Goal: Information Seeking & Learning: Check status

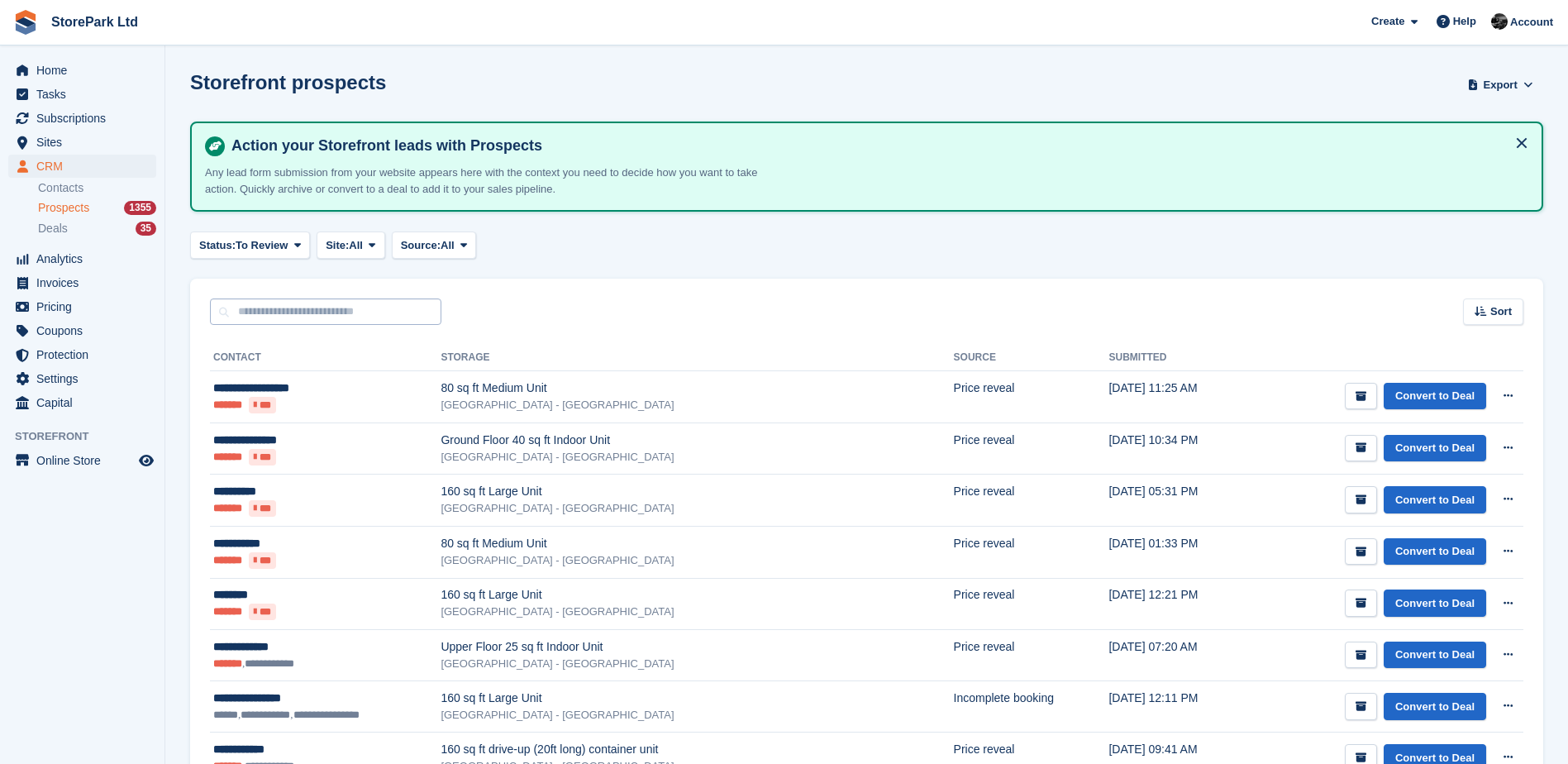
drag, startPoint x: 0, startPoint y: 0, endPoint x: 308, endPoint y: 313, distance: 439.1
click at [308, 313] on input "text" at bounding box center [325, 312] width 231 height 27
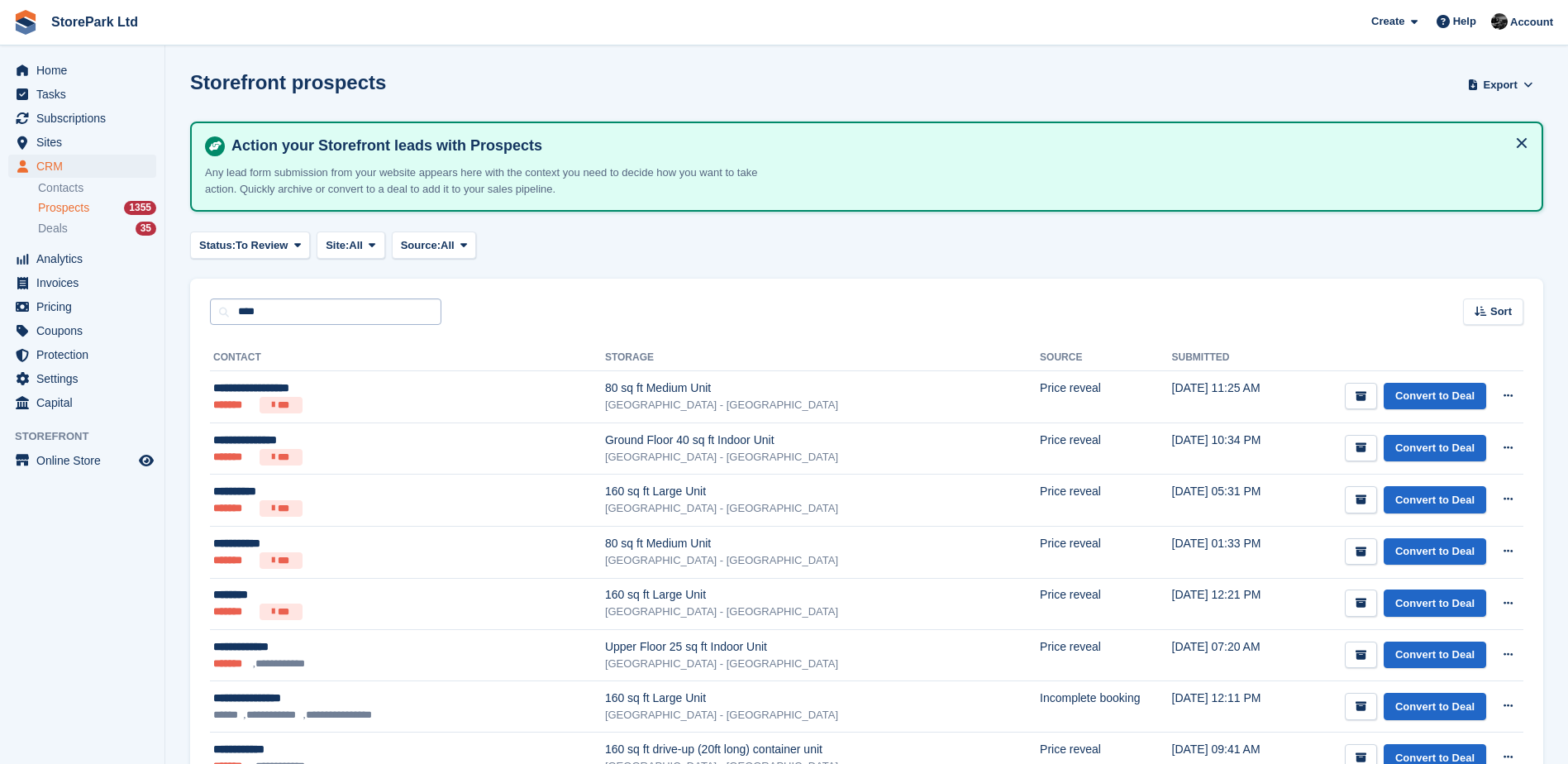
type input "****"
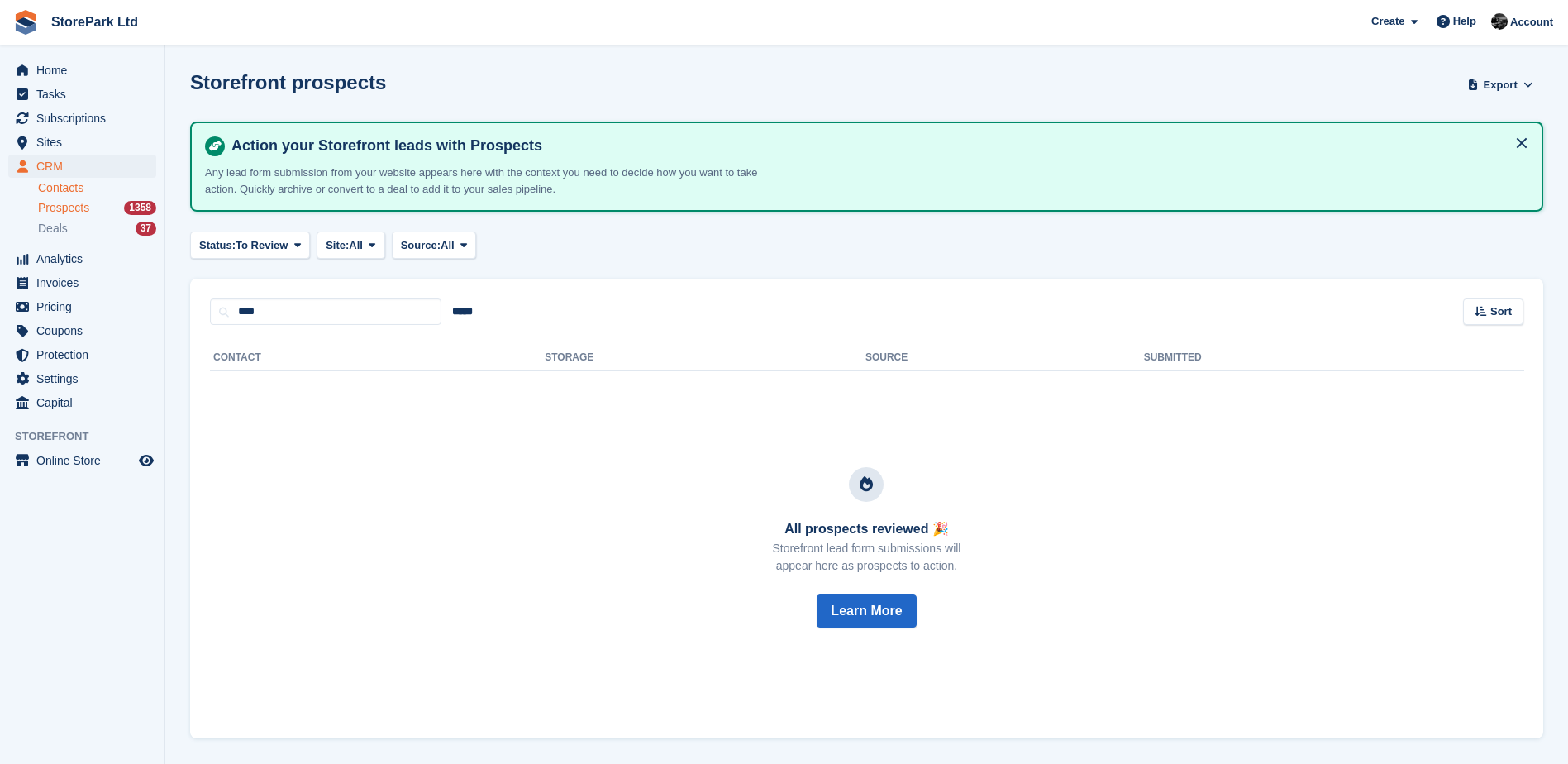
click at [72, 194] on link "Contacts" at bounding box center [97, 188] width 119 height 15
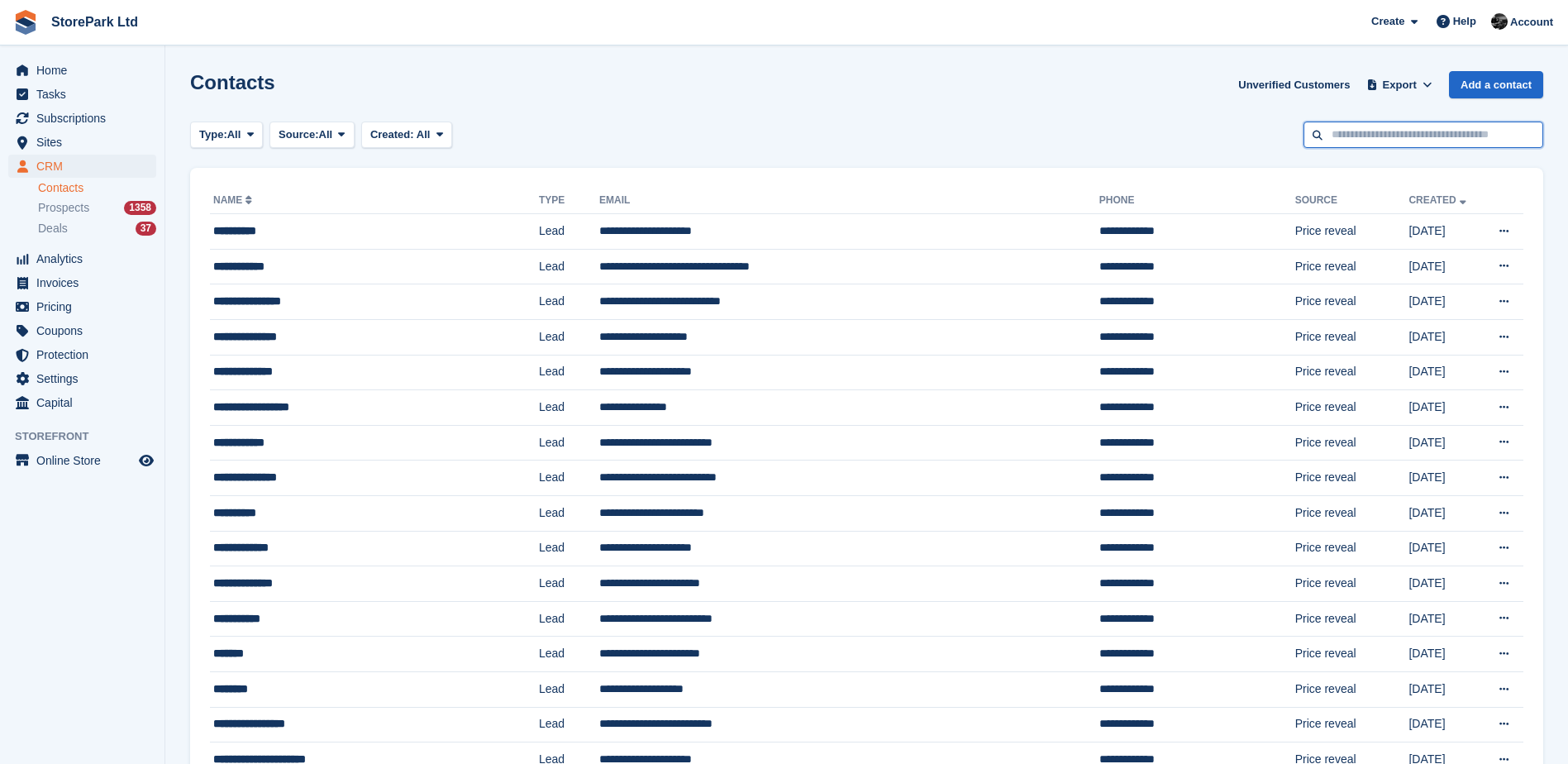
click at [1362, 129] on input "text" at bounding box center [1423, 135] width 240 height 27
type input "****"
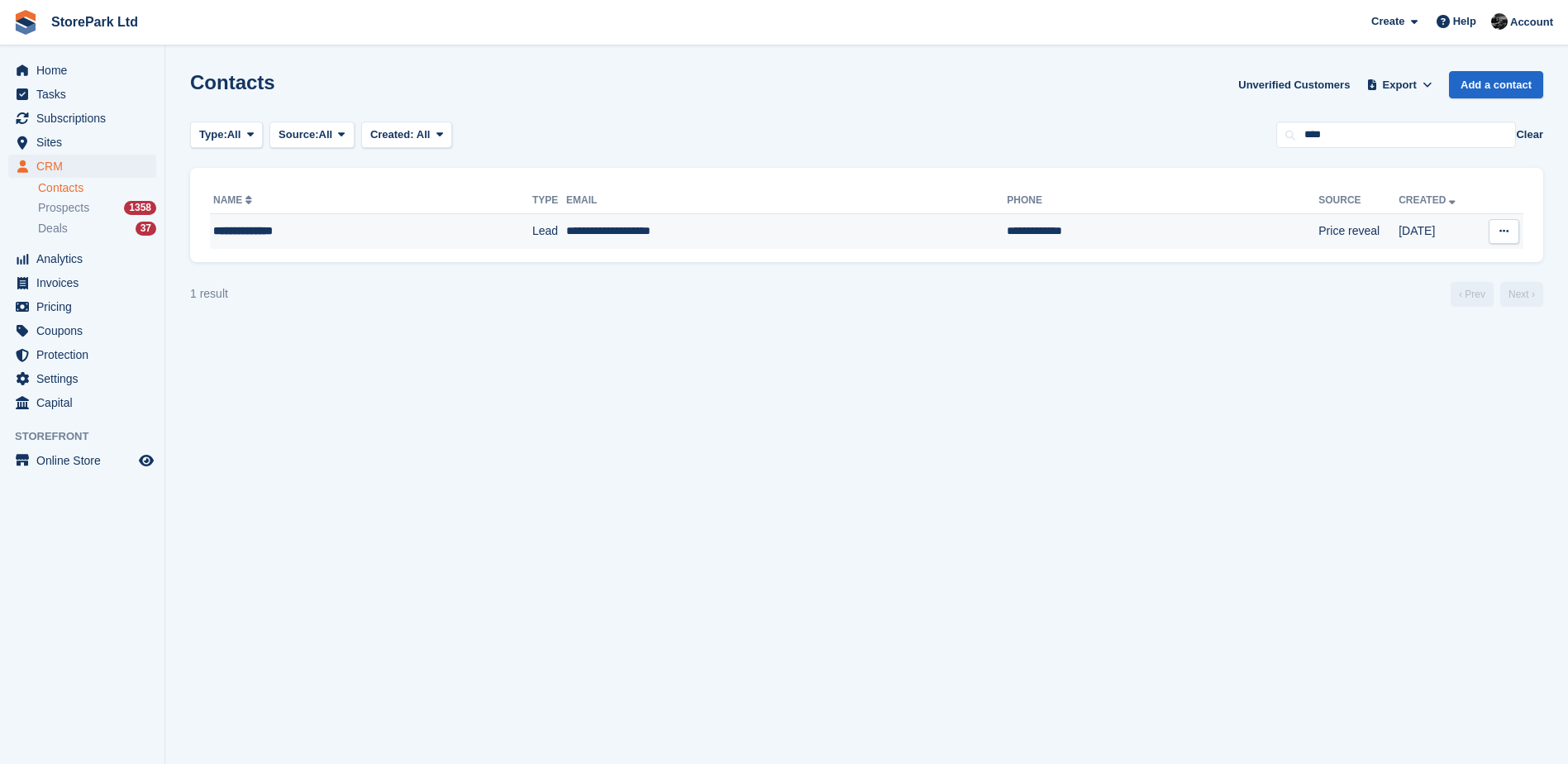
click at [1007, 225] on td "**********" at bounding box center [1162, 231] width 311 height 35
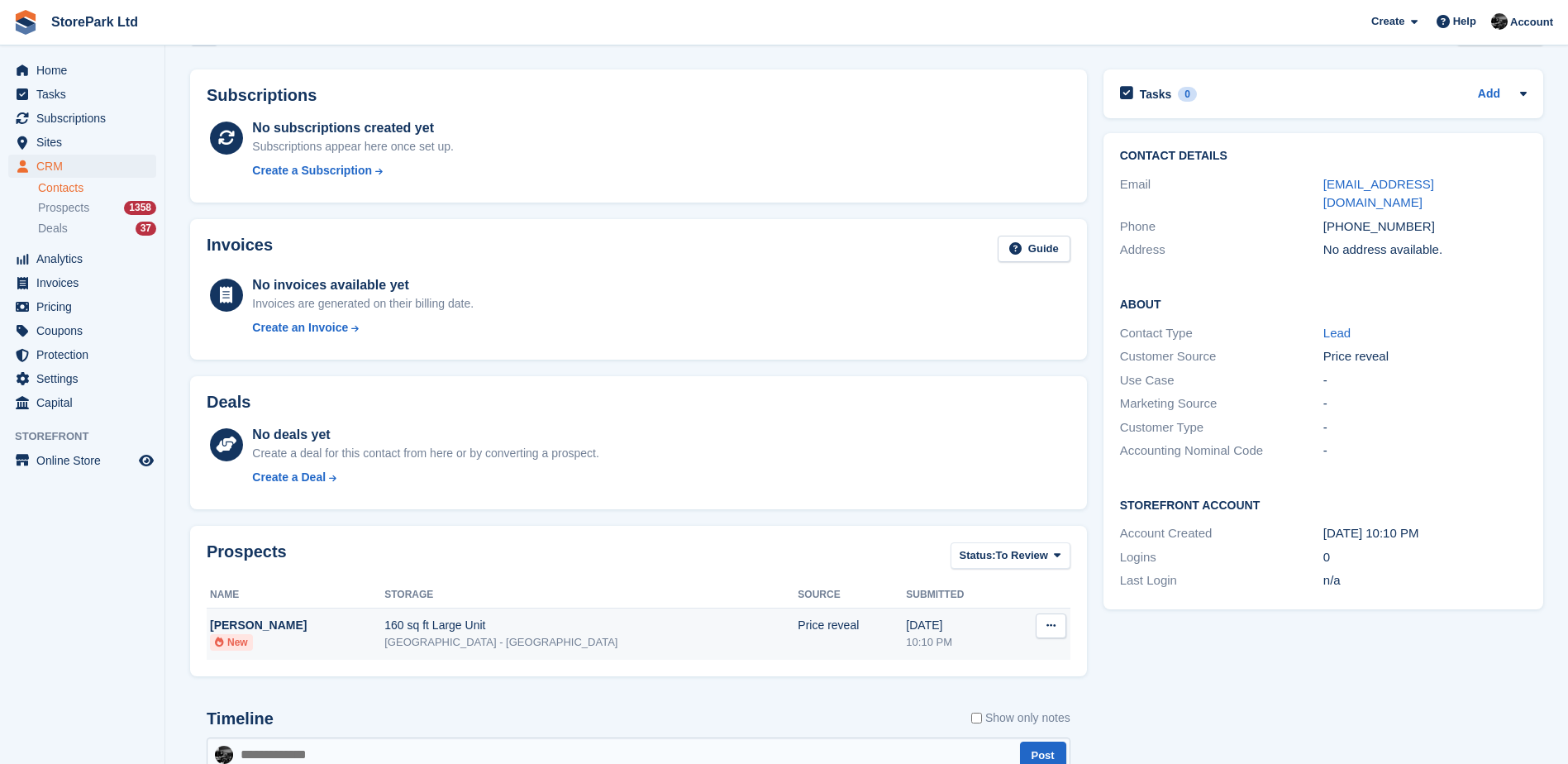
scroll to position [83, 0]
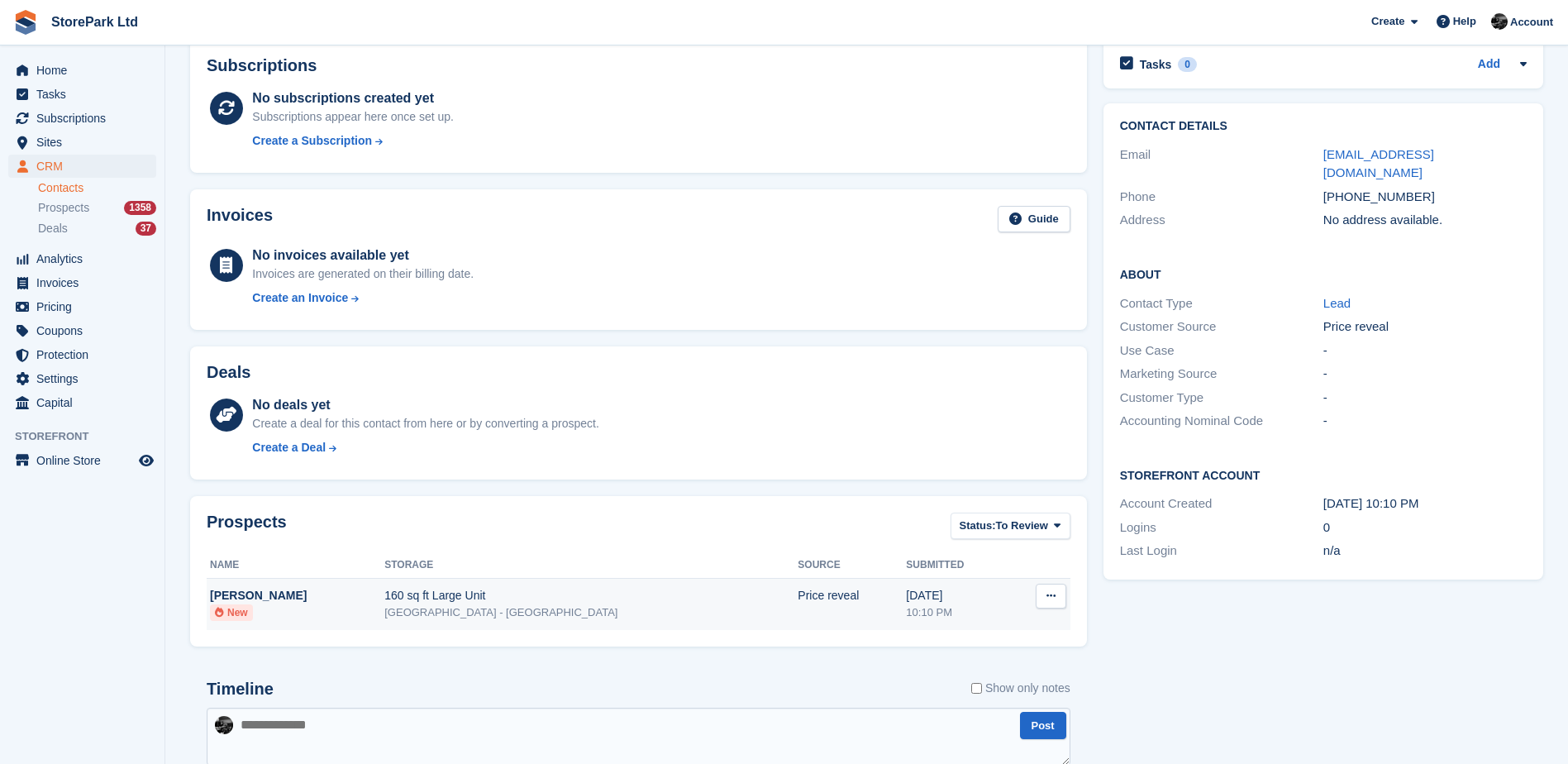
drag, startPoint x: 781, startPoint y: 625, endPoint x: 771, endPoint y: 625, distance: 10.0
click at [798, 625] on td "Price reveal" at bounding box center [851, 604] width 108 height 51
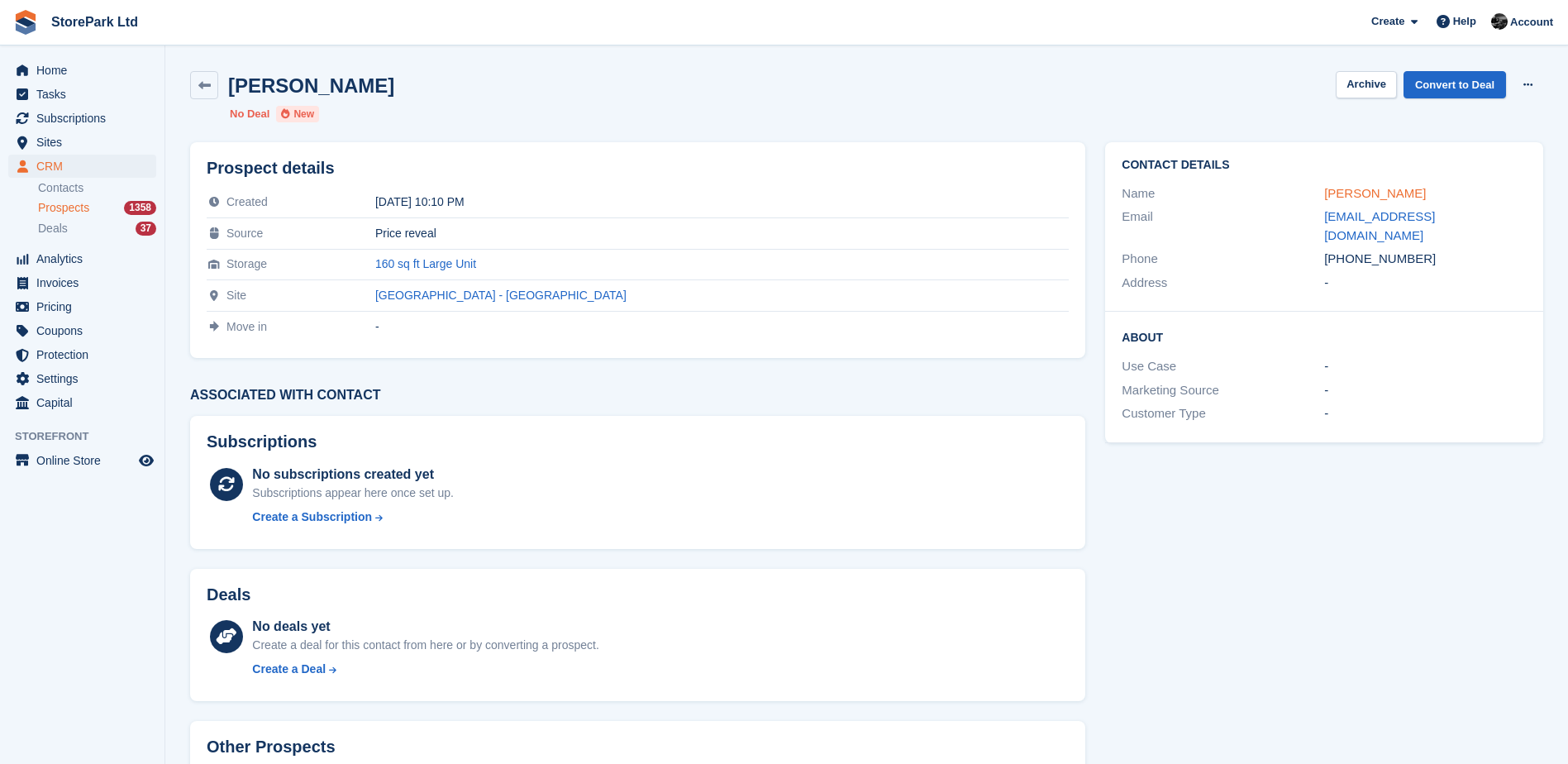
click at [1379, 188] on link "[PERSON_NAME]" at bounding box center [1375, 193] width 102 height 14
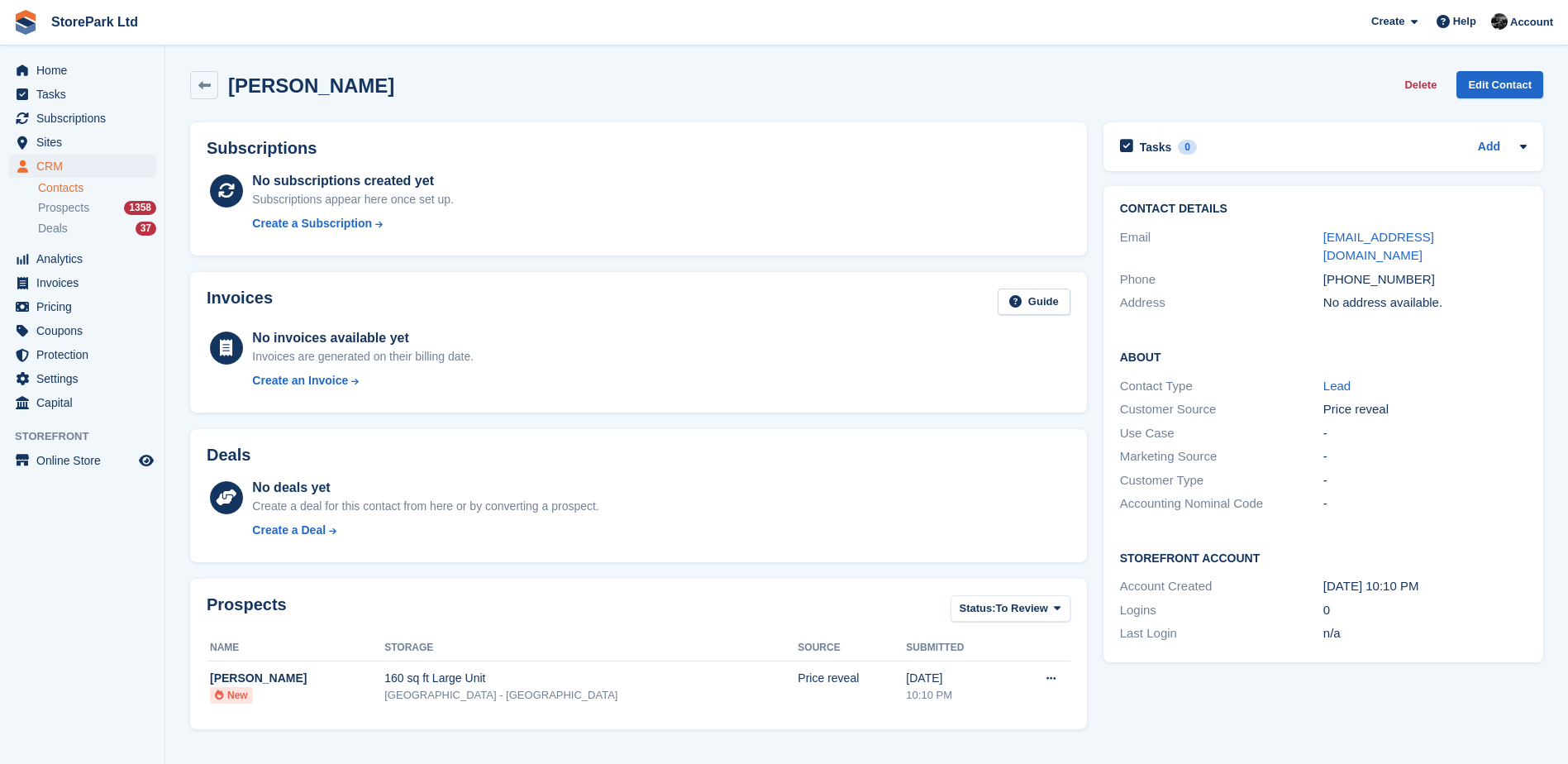
scroll to position [289, 0]
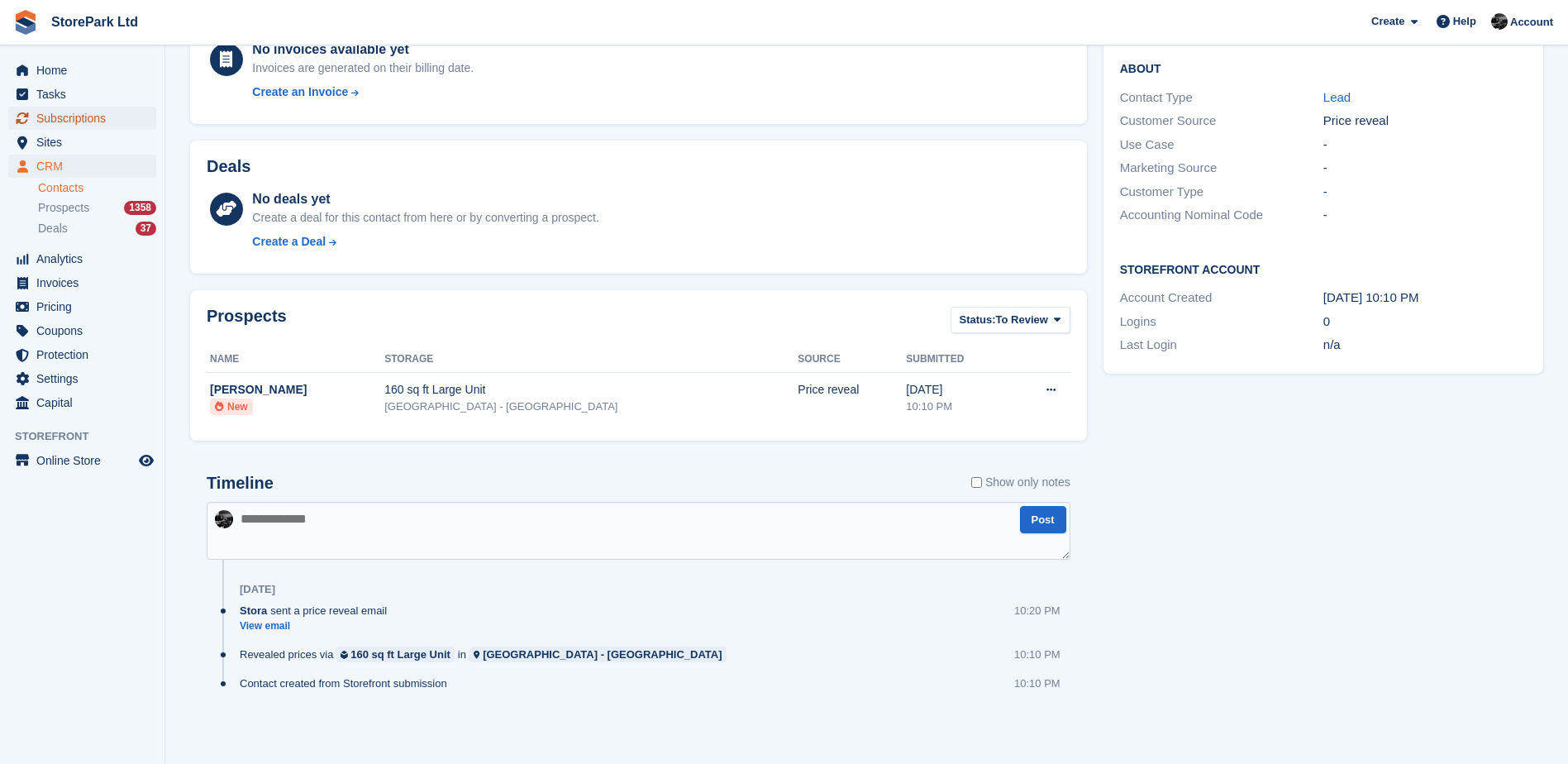
click at [42, 120] on span "Subscriptions" at bounding box center [86, 118] width 99 height 23
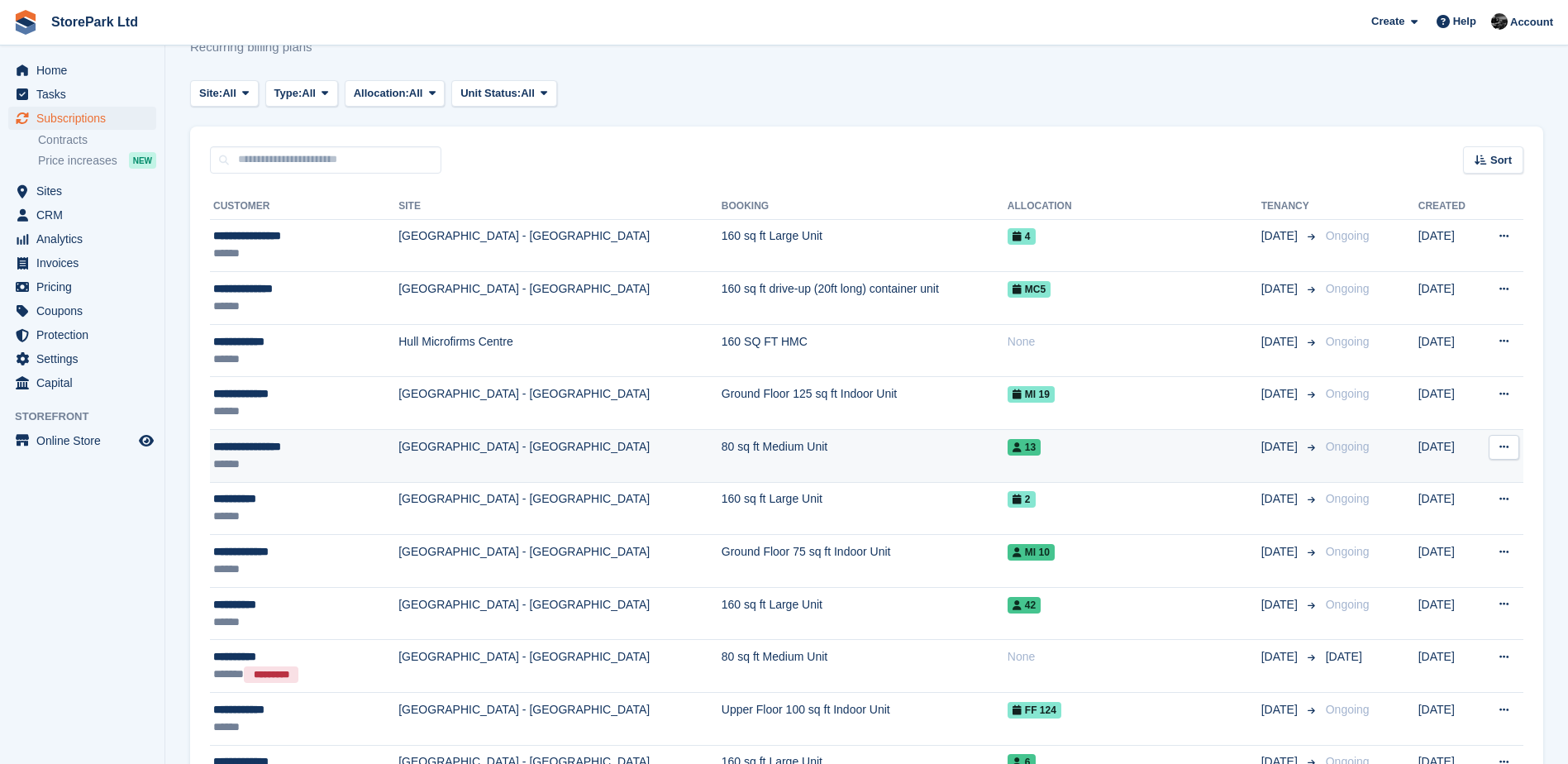
scroll to position [83, 0]
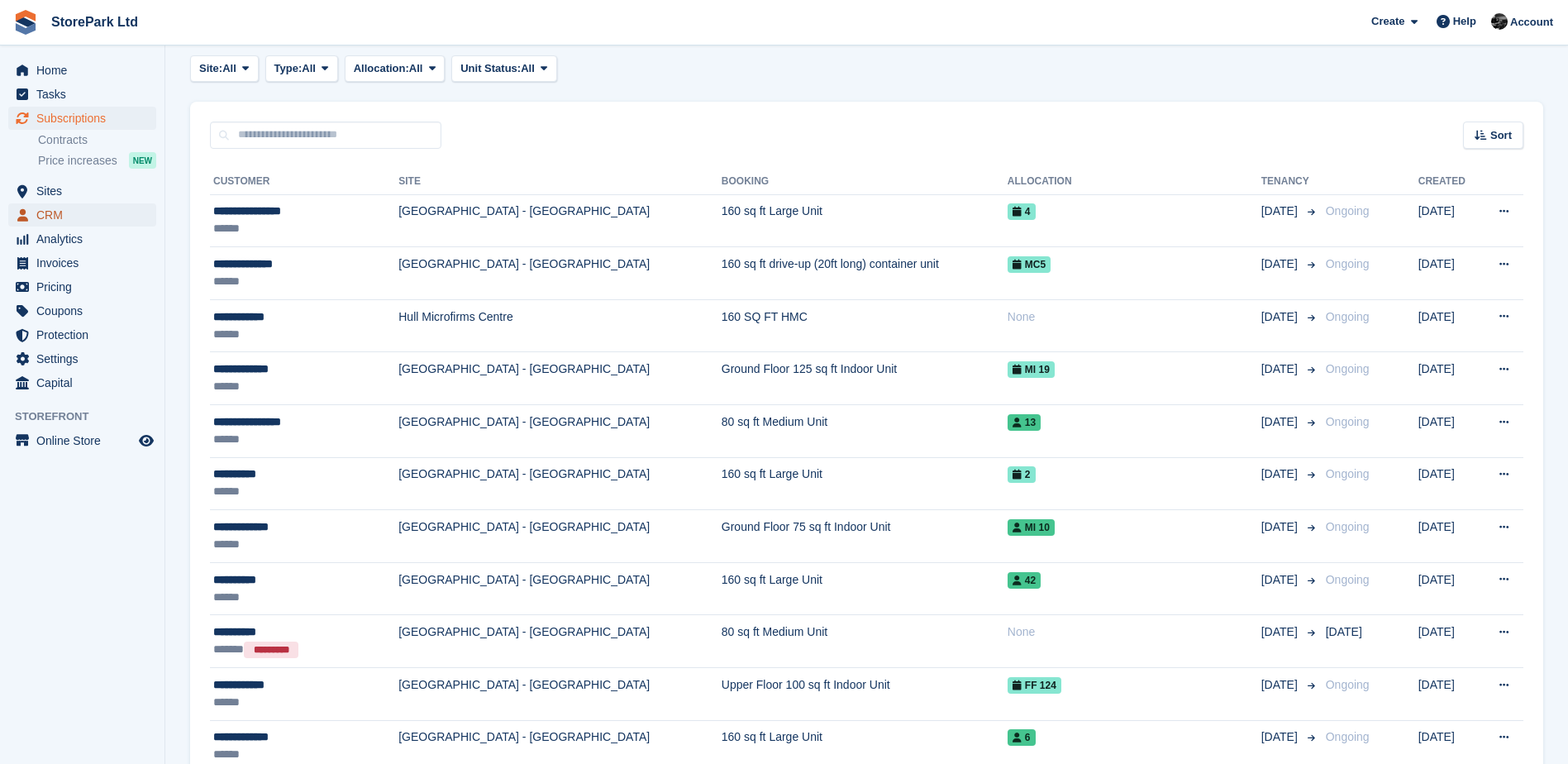
click at [51, 221] on span "CRM" at bounding box center [86, 214] width 99 height 23
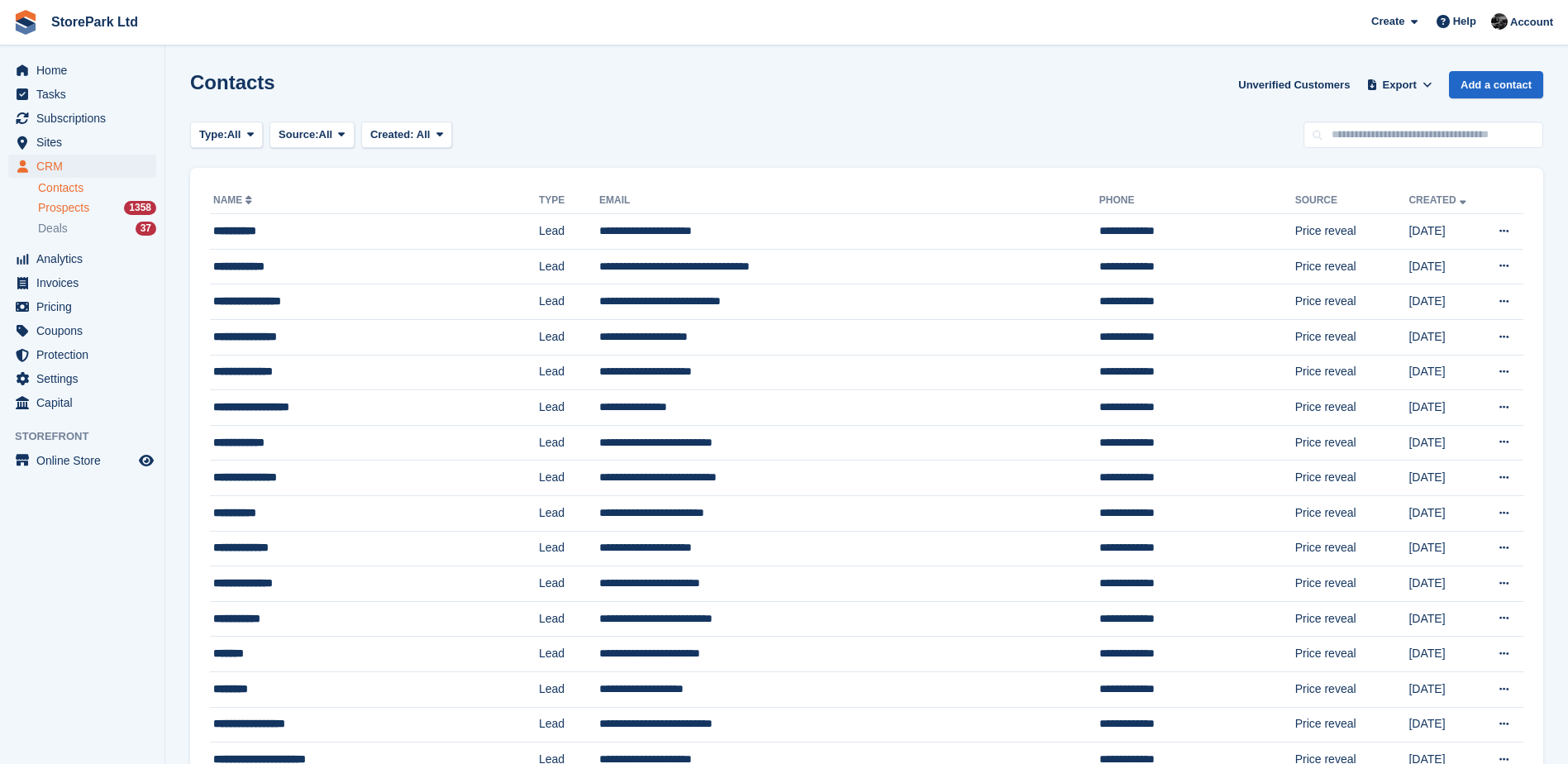
click at [50, 206] on span "Prospects" at bounding box center [64, 208] width 51 height 15
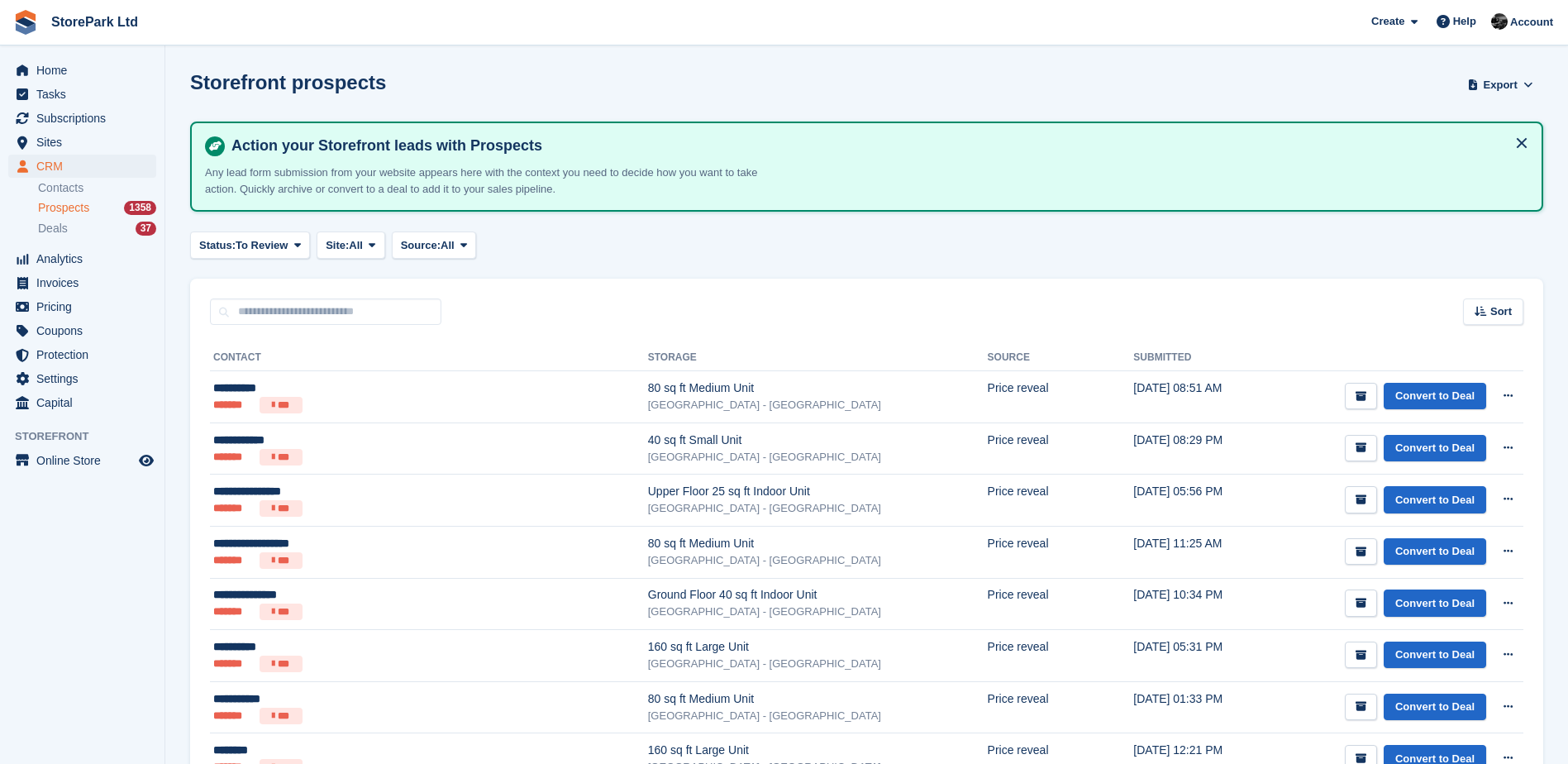
click at [73, 211] on span "Prospects" at bounding box center [64, 208] width 51 height 15
click at [84, 208] on span "Prospects" at bounding box center [64, 208] width 51 height 15
click at [46, 215] on span "Prospects" at bounding box center [64, 208] width 51 height 15
click at [78, 207] on span "Prospects" at bounding box center [64, 208] width 51 height 15
click at [54, 604] on aside "Home Tasks Subscriptions Subscriptions Subscriptions Contracts Price increases …" at bounding box center [82, 386] width 165 height 682
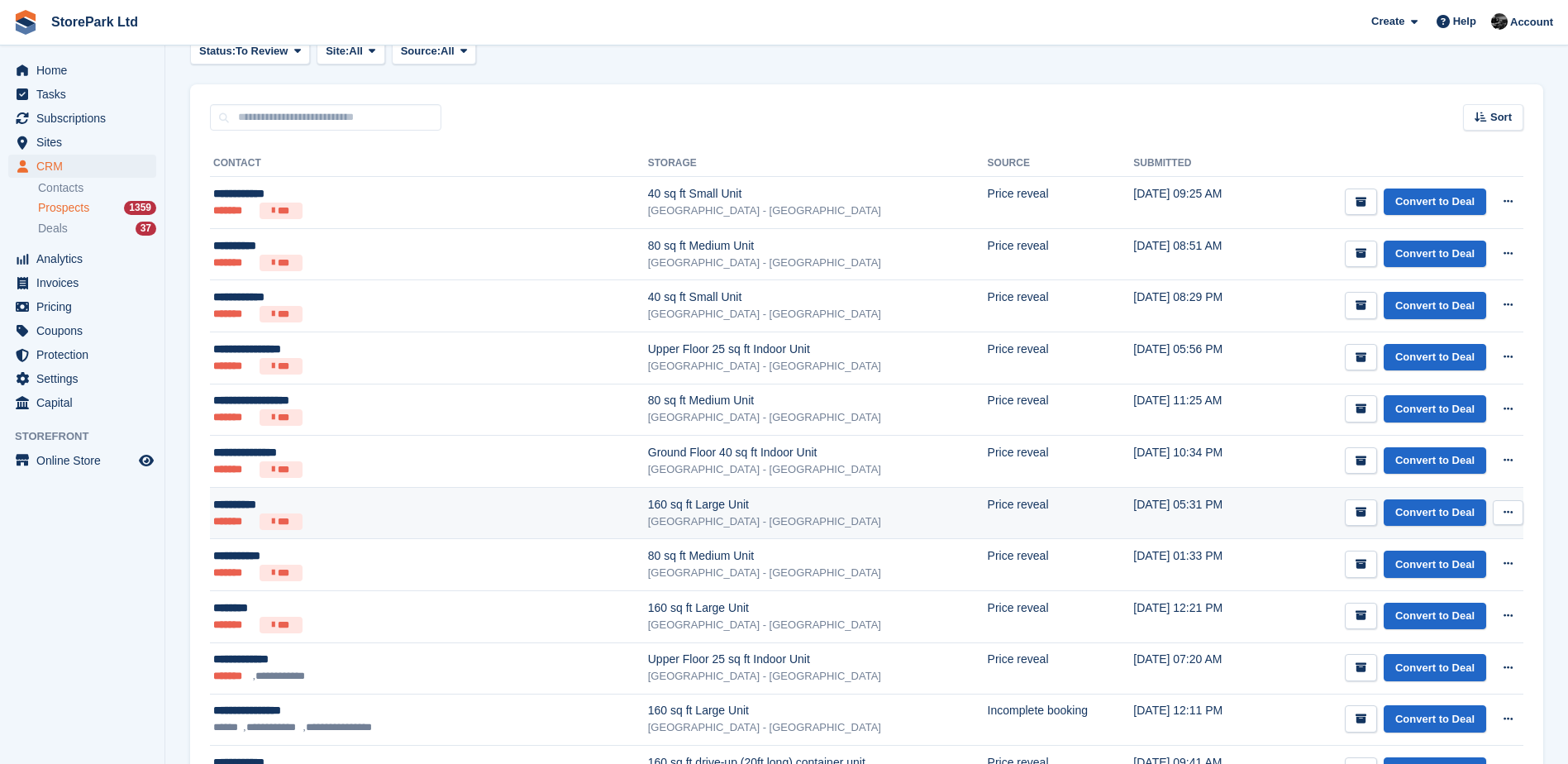
scroll to position [166, 0]
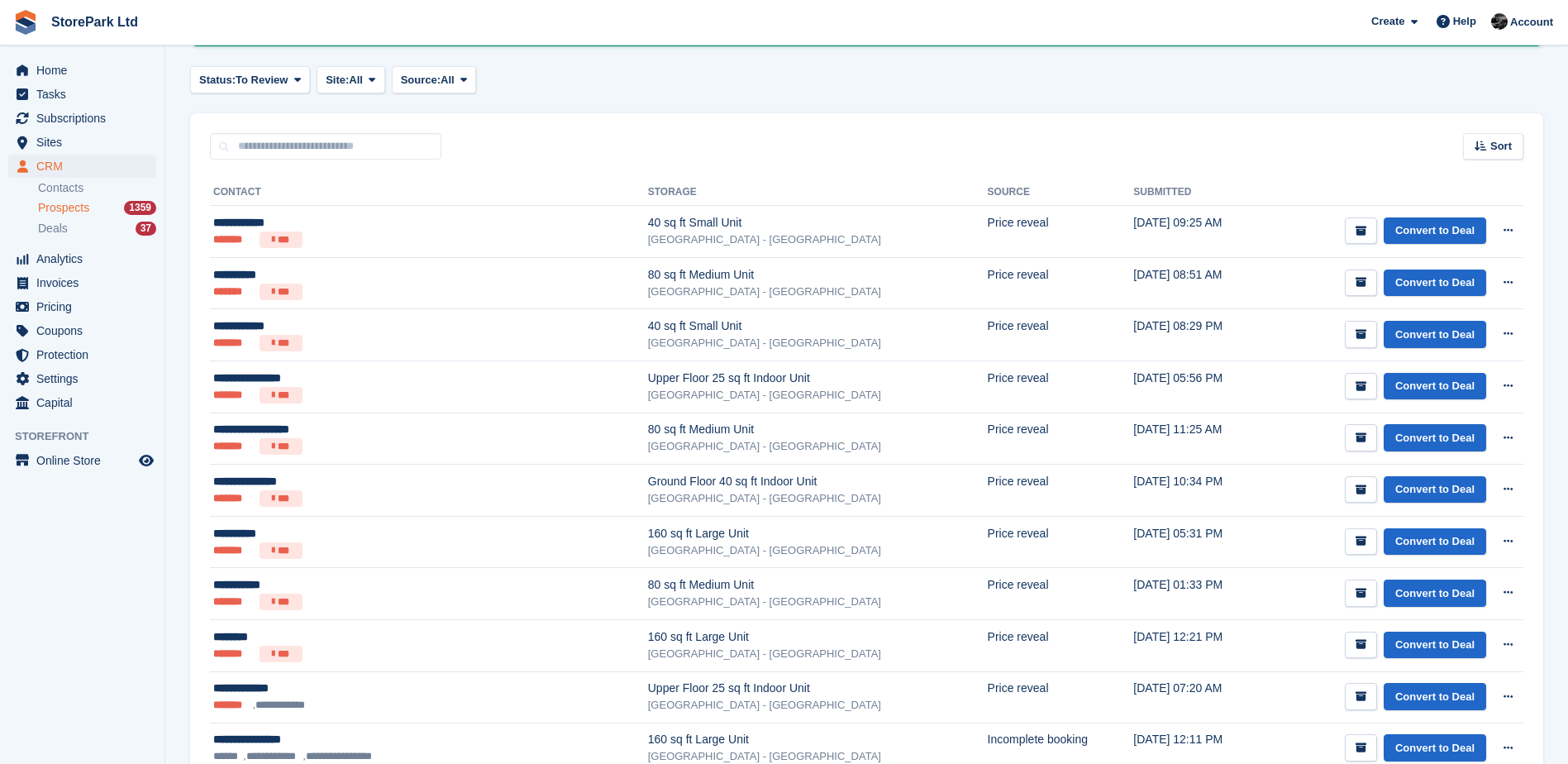
click at [62, 212] on span "Prospects" at bounding box center [64, 208] width 51 height 15
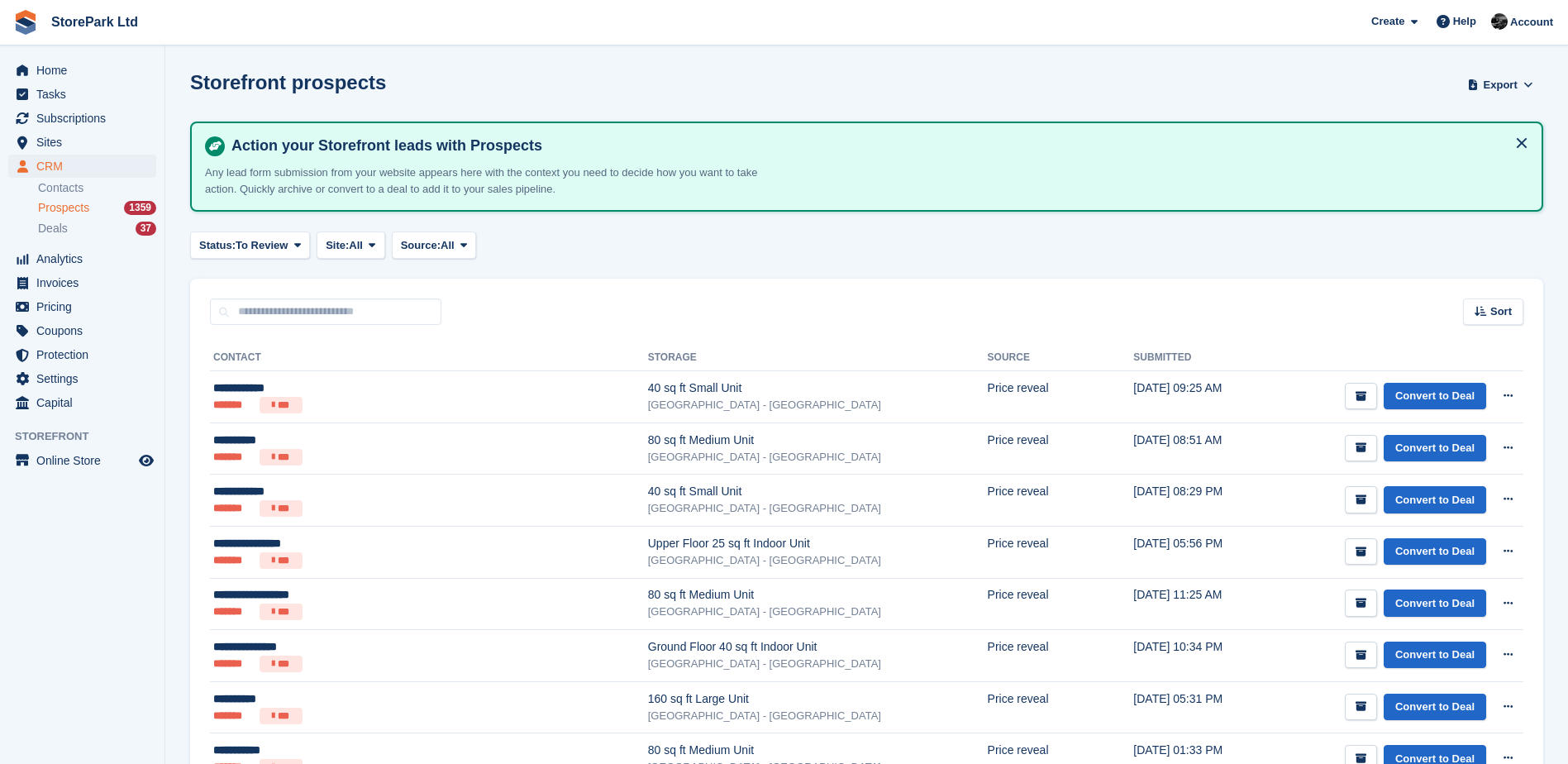
scroll to position [248, 0]
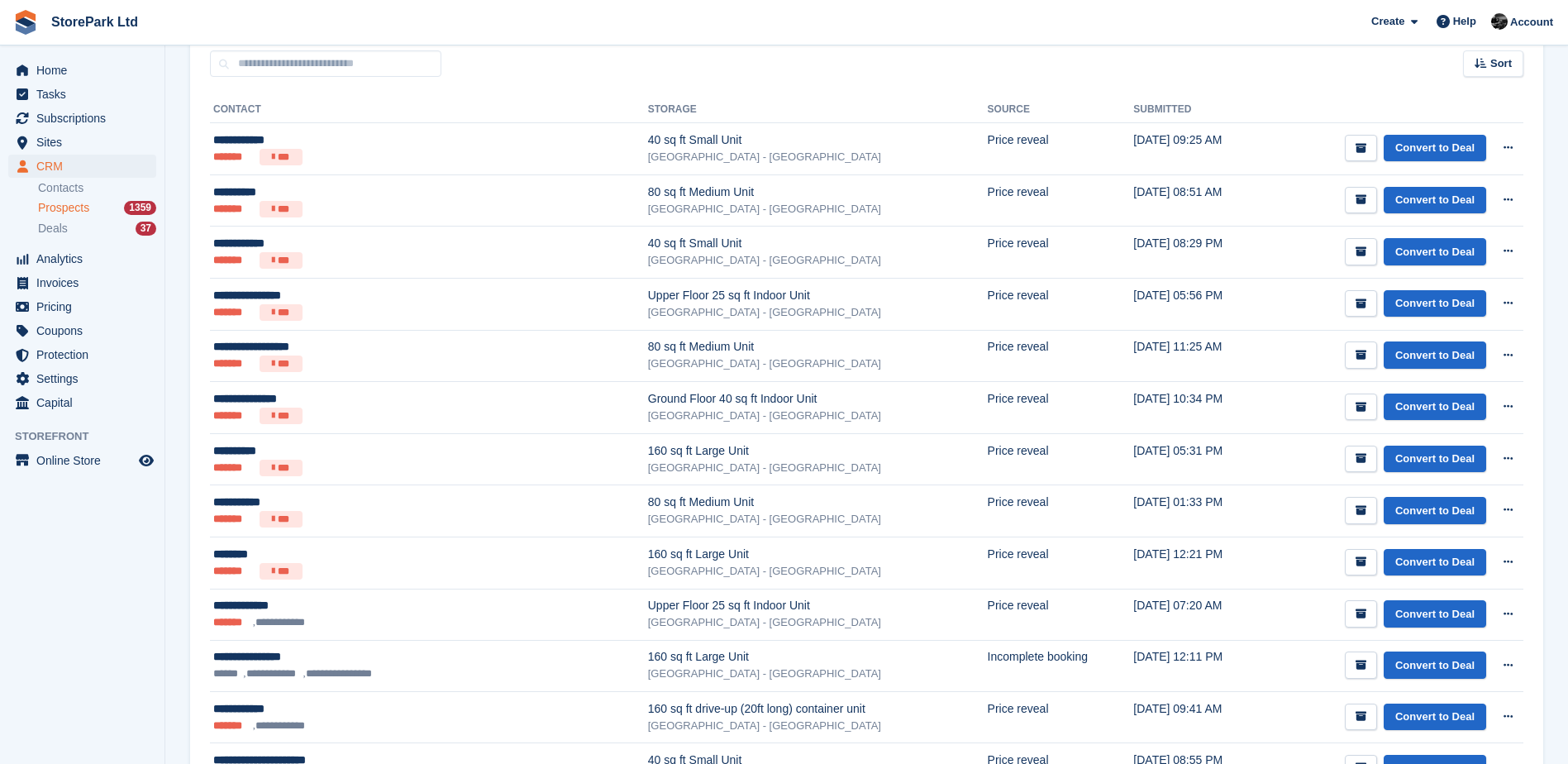
click at [125, 529] on aside "Home Tasks Subscriptions Subscriptions Subscriptions Contracts Price increases …" at bounding box center [82, 386] width 165 height 682
click at [358, 98] on th "Contact" at bounding box center [429, 109] width 438 height 26
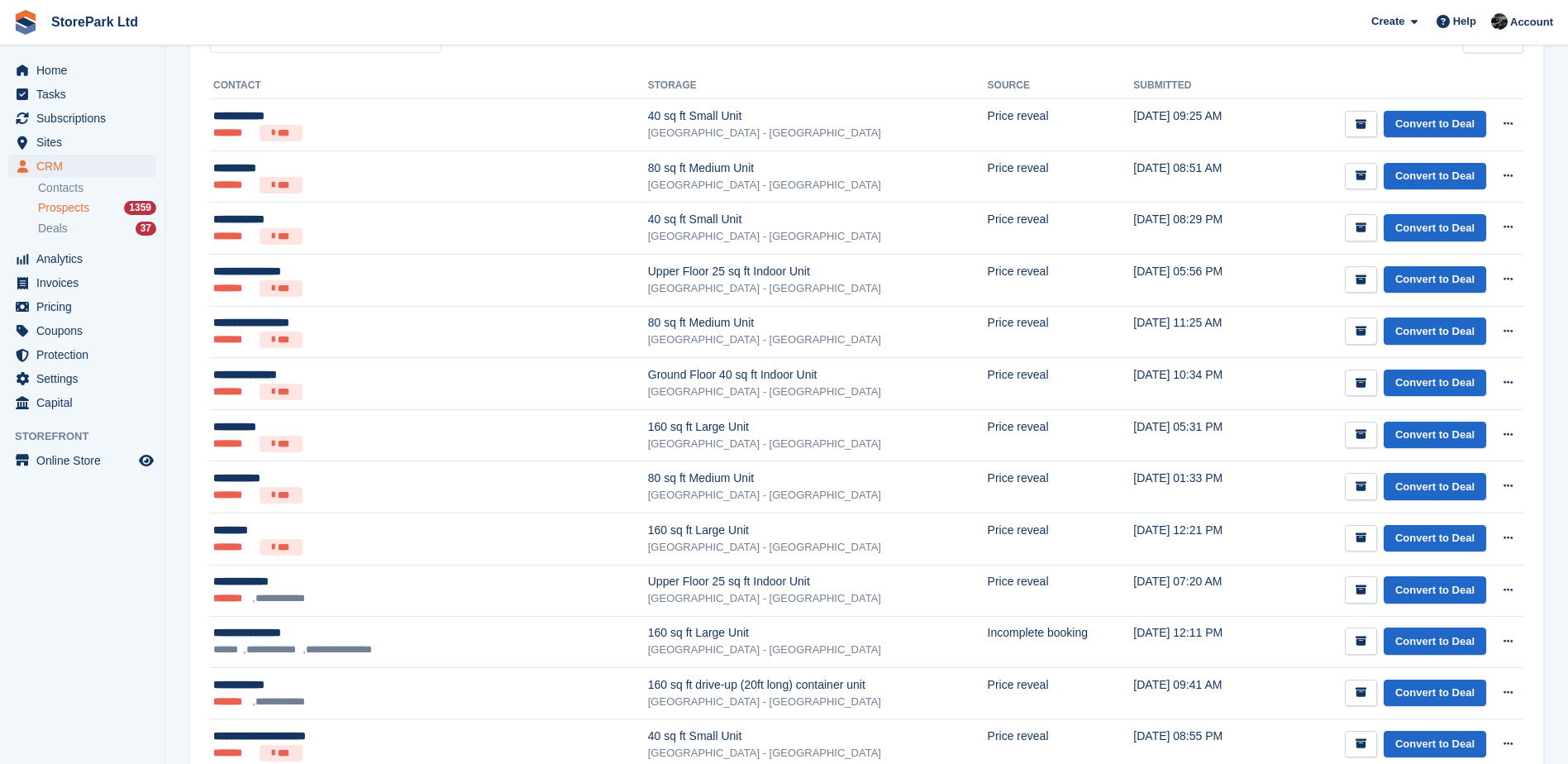
scroll to position [296, 0]
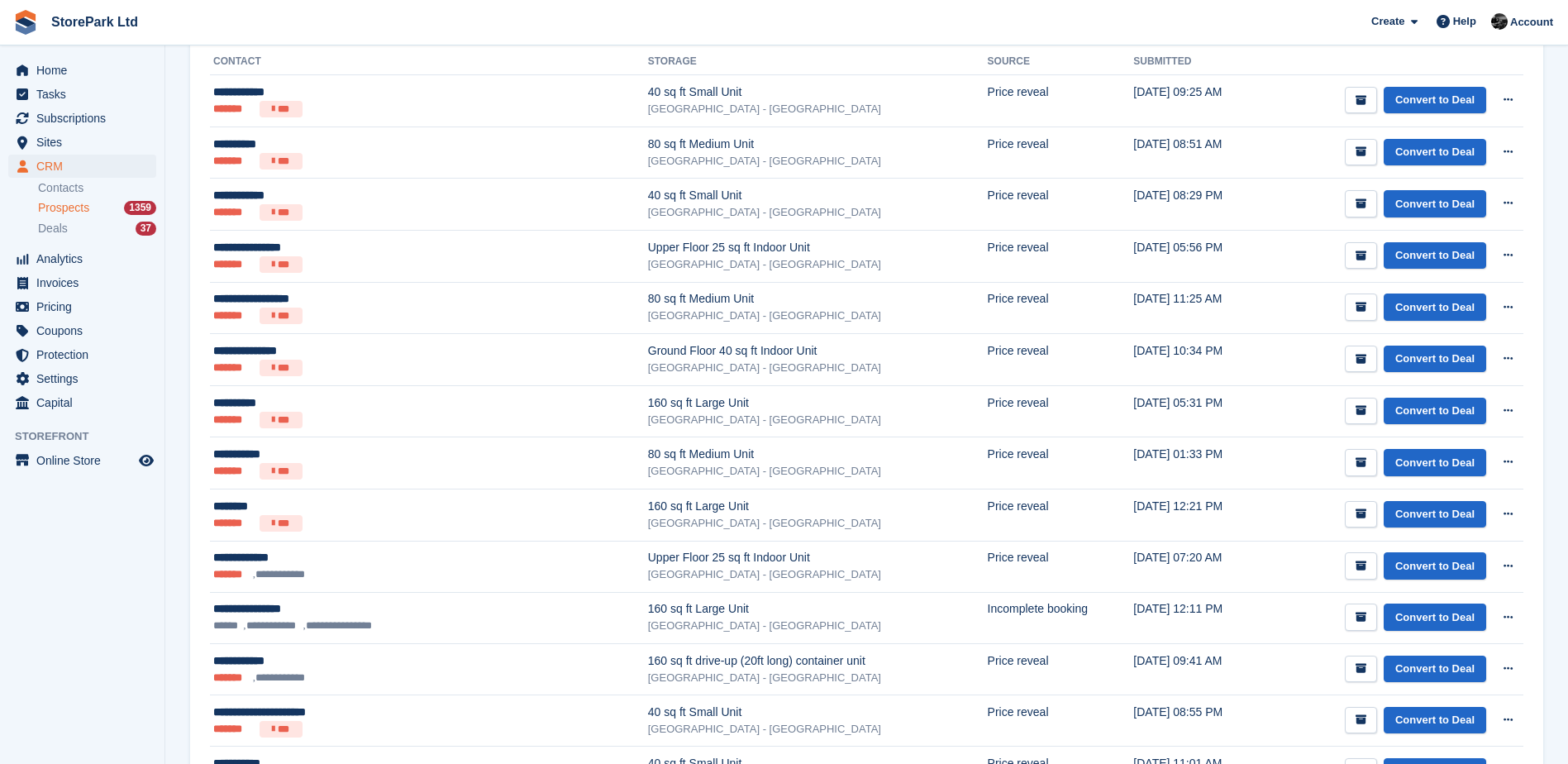
click at [116, 534] on aside "Home Tasks Subscriptions Subscriptions Subscriptions Contracts Price increases …" at bounding box center [82, 386] width 165 height 682
click at [78, 193] on link "Contacts" at bounding box center [97, 188] width 119 height 15
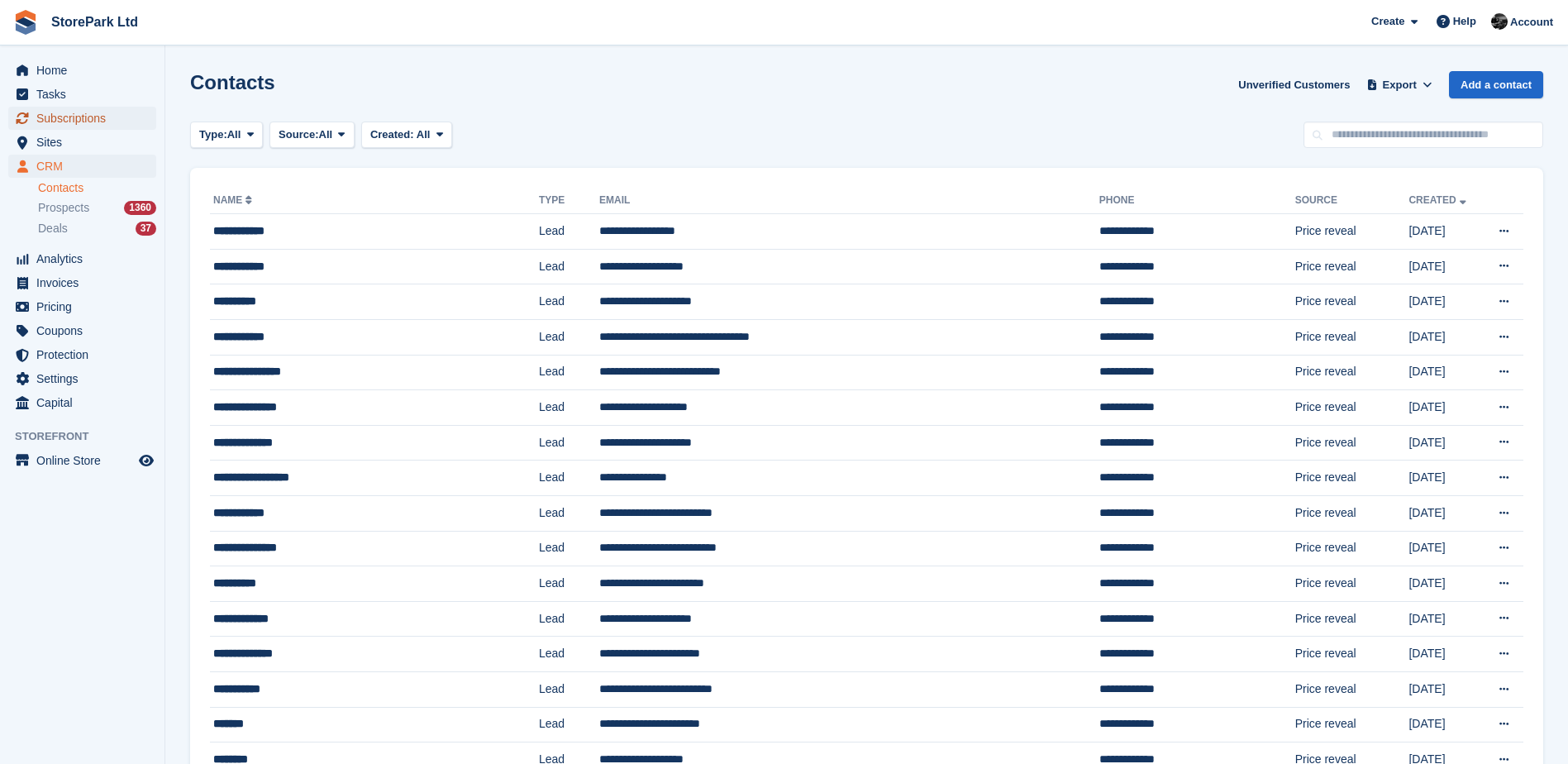
click at [125, 125] on span "Subscriptions" at bounding box center [86, 118] width 99 height 23
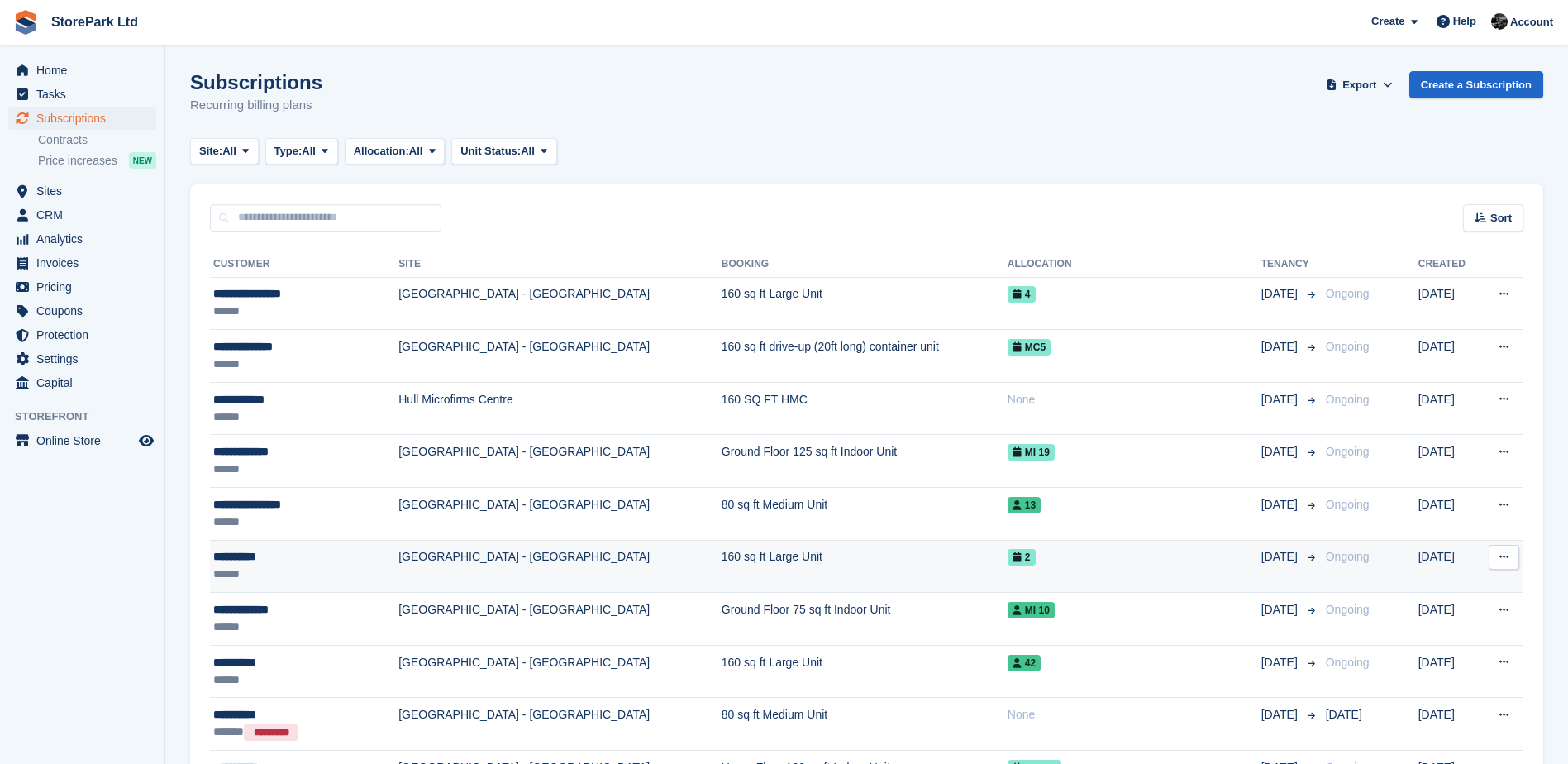
click at [334, 572] on div "******" at bounding box center [285, 574] width 144 height 17
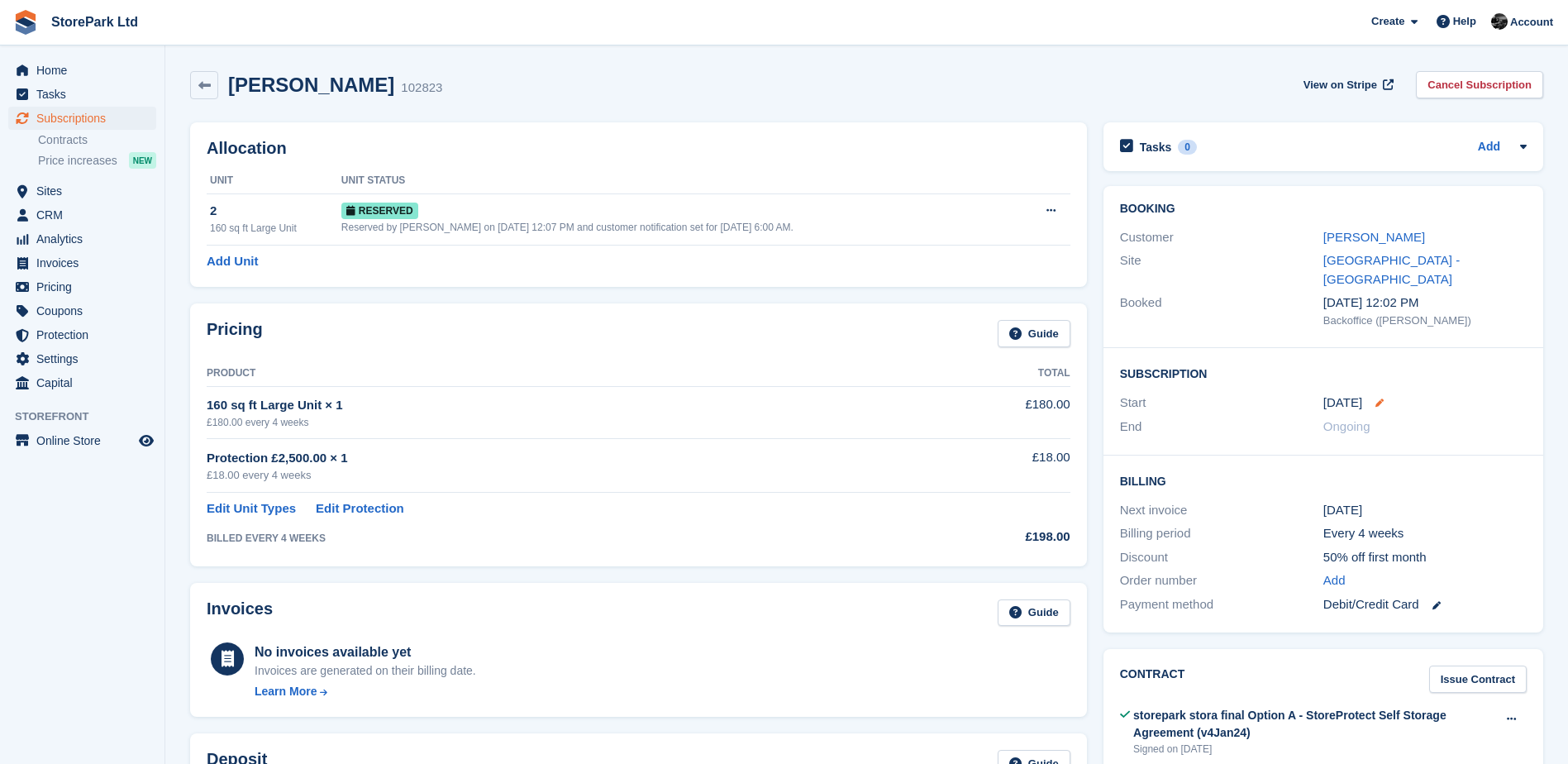
click at [1379, 399] on icon at bounding box center [1380, 403] width 9 height 9
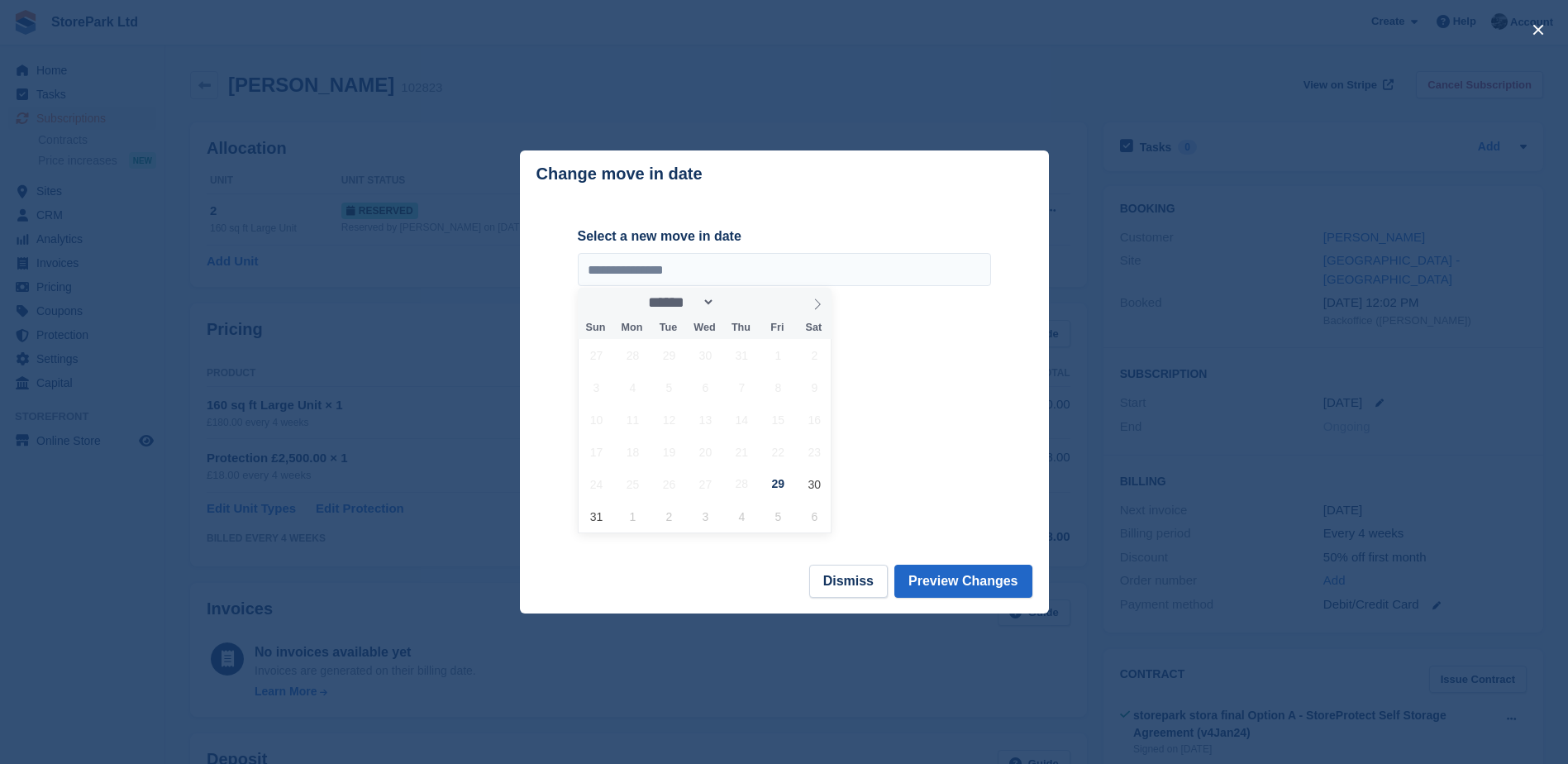
click at [944, 484] on div "**********" at bounding box center [784, 380] width 414 height 306
click at [969, 519] on div "**********" at bounding box center [784, 380] width 414 height 306
click at [1079, 465] on div at bounding box center [784, 382] width 1568 height 764
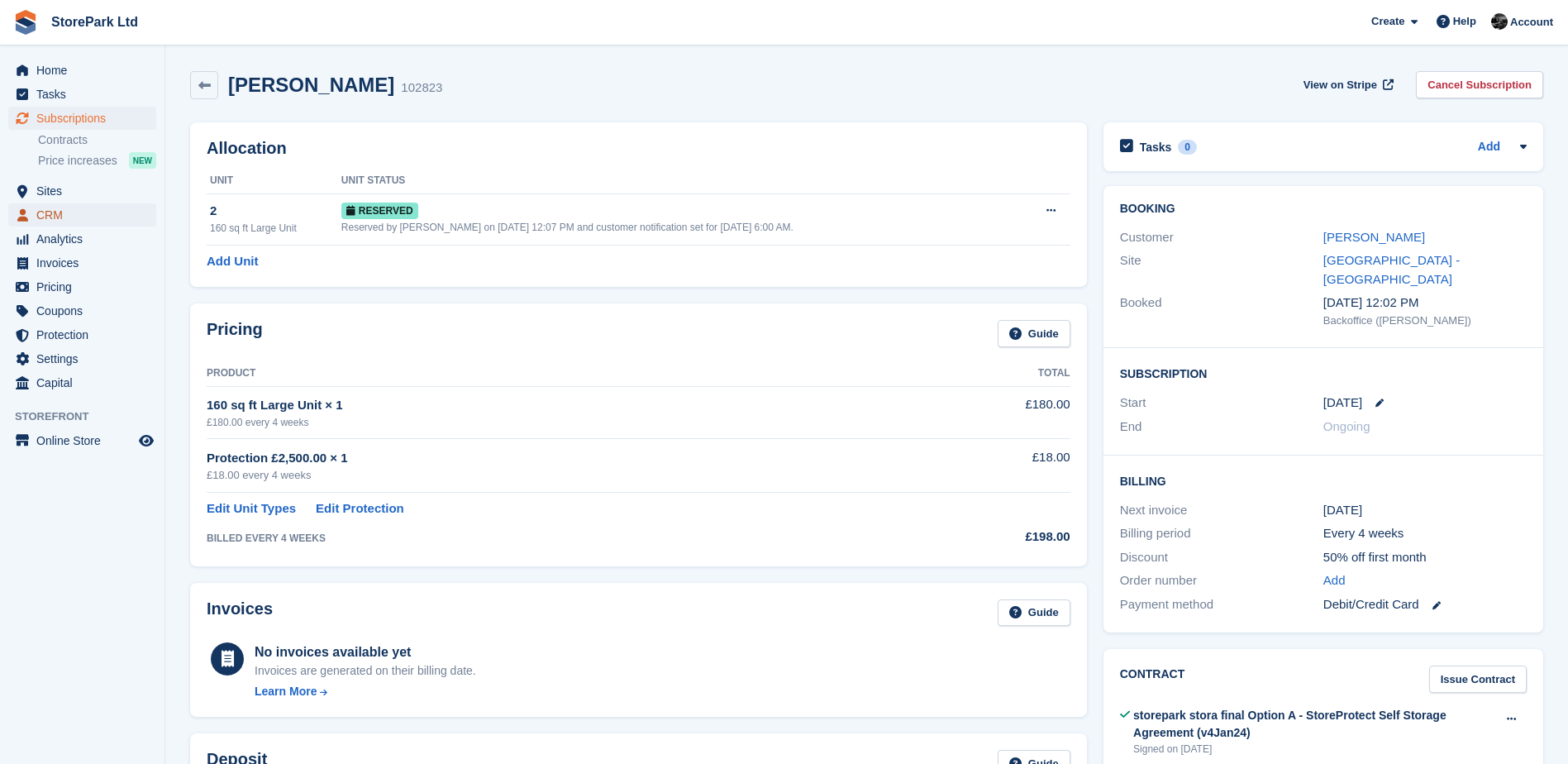
click at [63, 216] on span "CRM" at bounding box center [86, 214] width 99 height 23
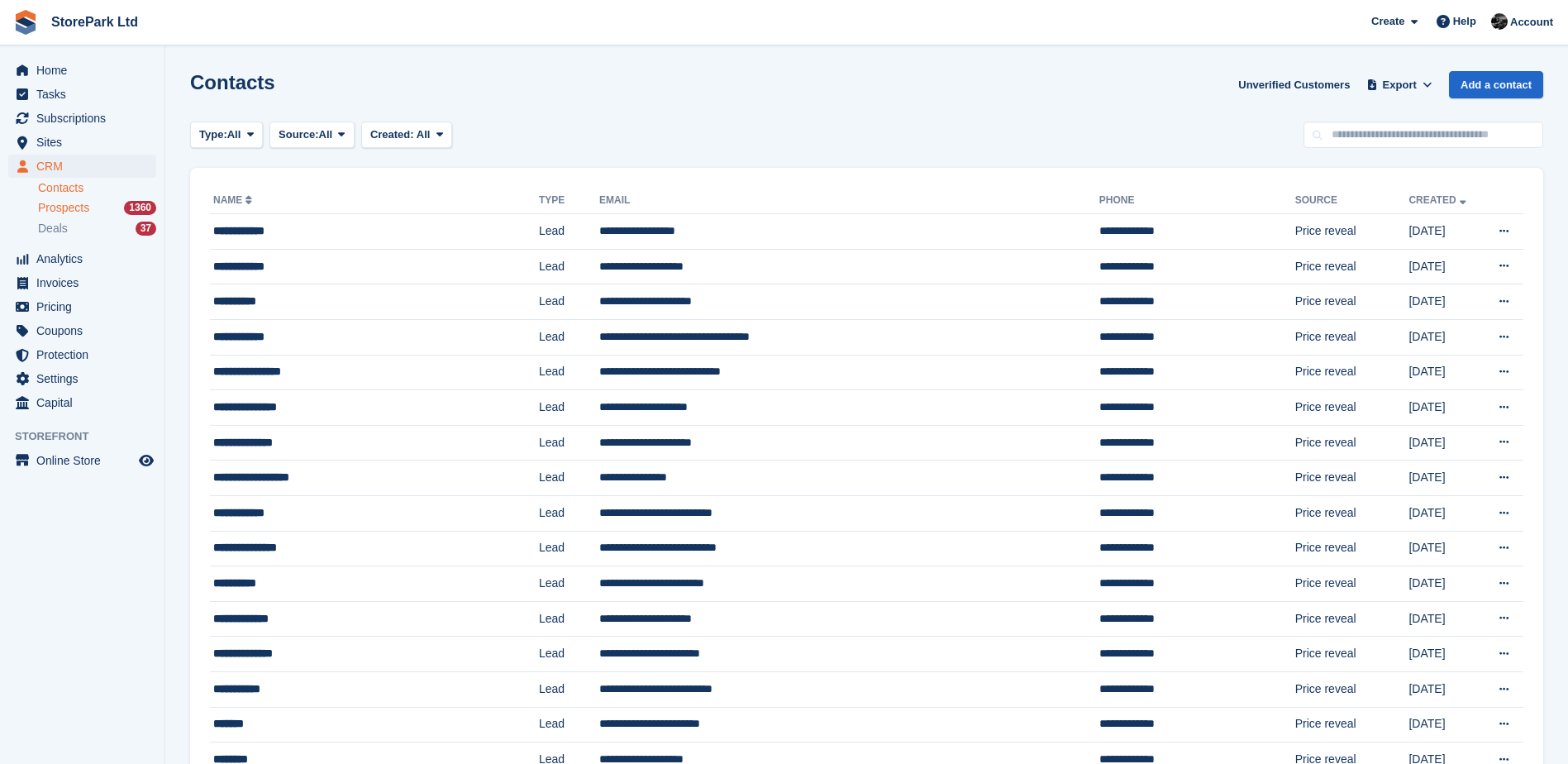
click at [98, 201] on div "Prospects 1360" at bounding box center [97, 208] width 119 height 15
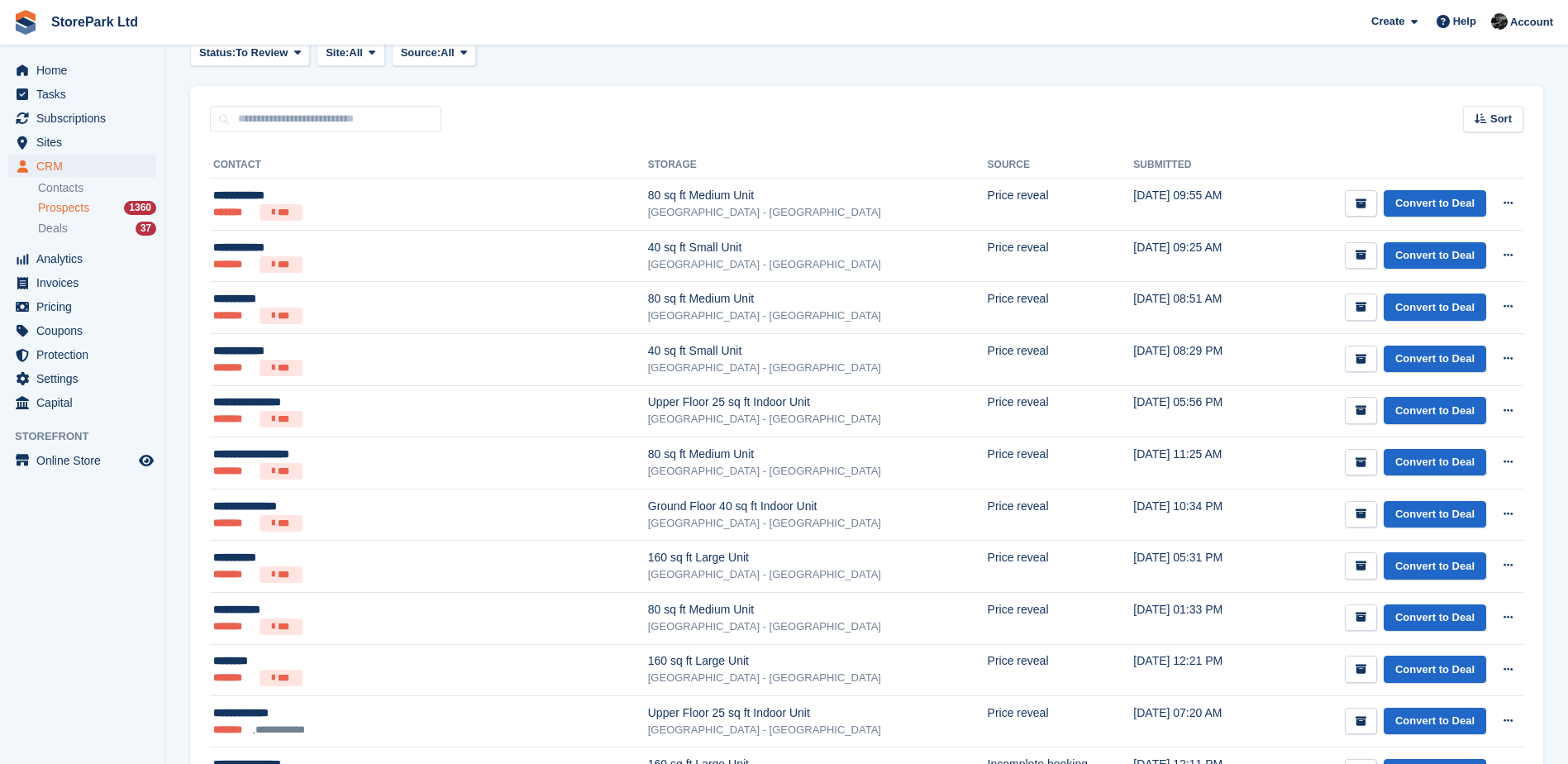
scroll to position [248, 0]
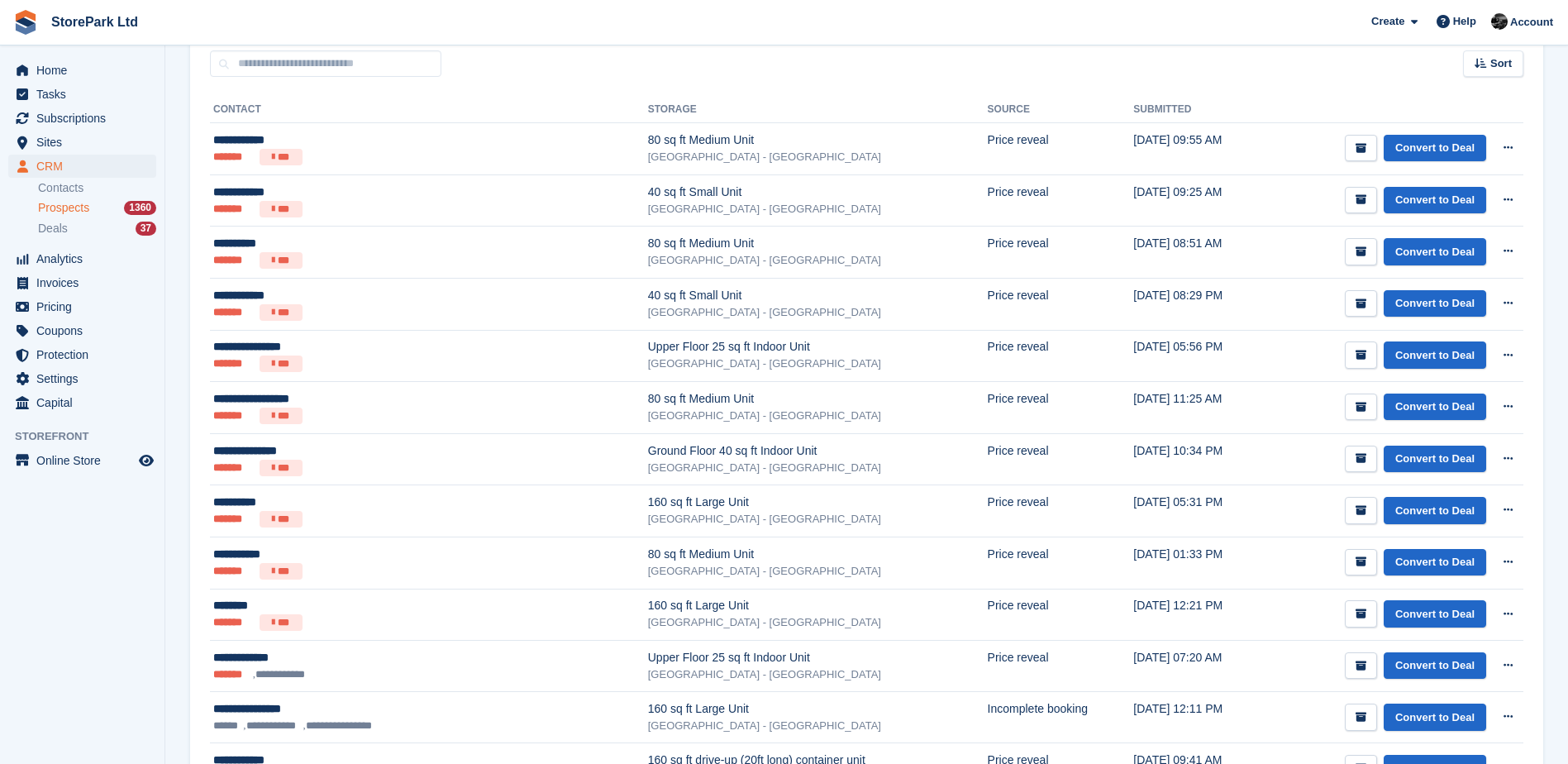
drag, startPoint x: 542, startPoint y: 438, endPoint x: 181, endPoint y: 533, distance: 373.3
